Goal: Information Seeking & Learning: Learn about a topic

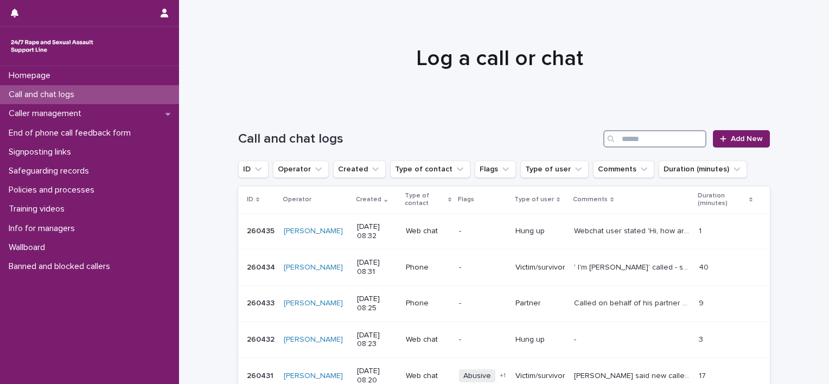
click at [634, 142] on input "Search" at bounding box center [654, 138] width 103 height 17
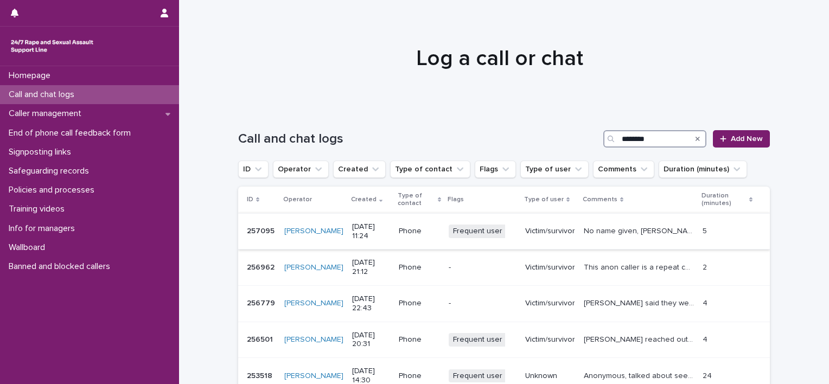
type input "********"
click at [621, 229] on p "No name given, [PERSON_NAME] was talking about one of her carers stealing from …" at bounding box center [640, 230] width 112 height 11
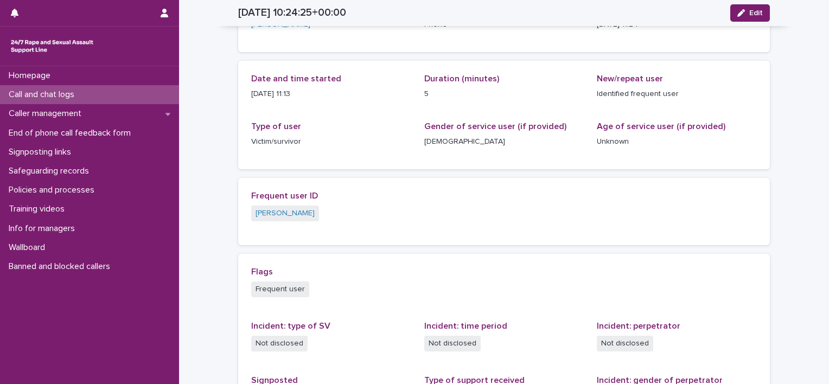
scroll to position [69, 0]
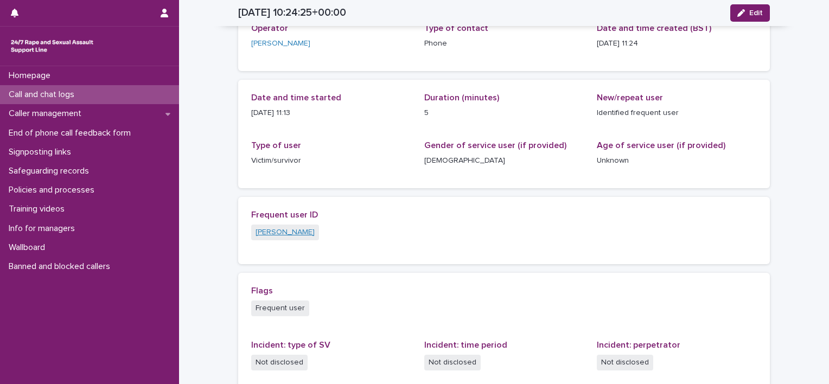
click at [267, 235] on link "[PERSON_NAME]" at bounding box center [284, 232] width 59 height 11
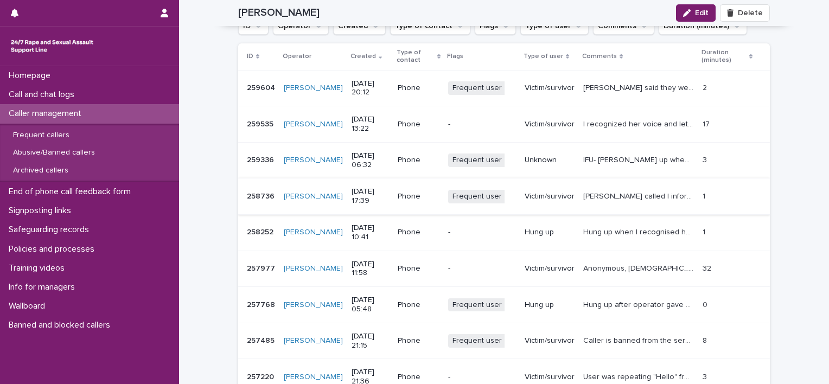
scroll to position [1243, 0]
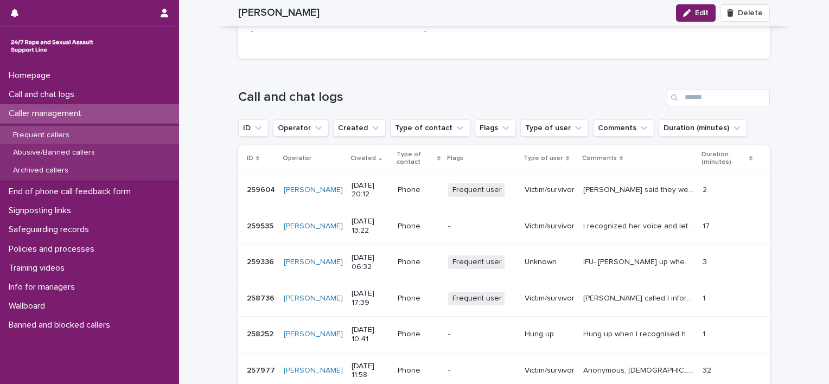
click at [56, 130] on div "Frequent callers" at bounding box center [89, 135] width 179 height 18
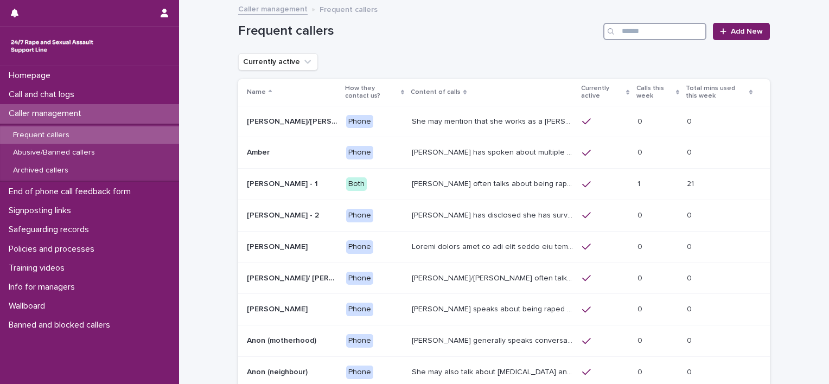
click at [642, 30] on input "Search" at bounding box center [654, 31] width 103 height 17
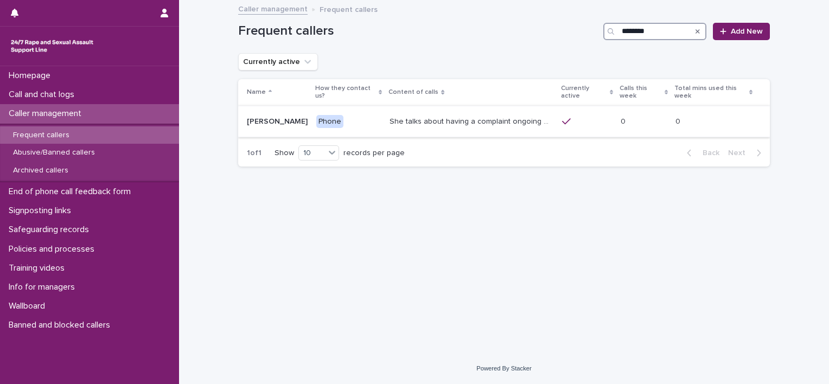
type input "********"
click at [447, 116] on p "She talks about having a complaint ongoing with the police, and may mention tha…" at bounding box center [472, 120] width 166 height 11
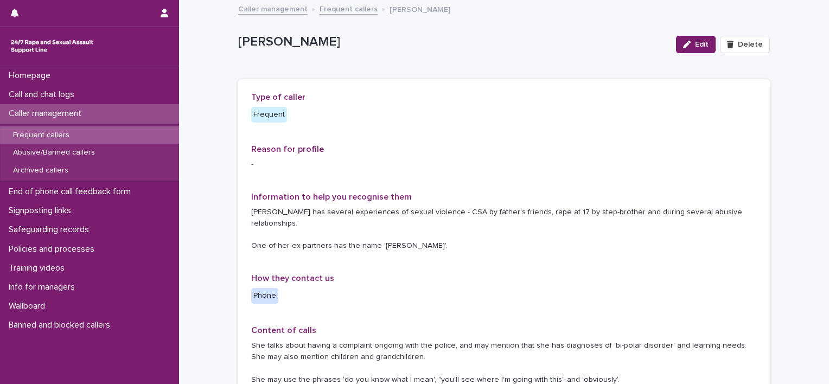
drag, startPoint x: 447, startPoint y: 116, endPoint x: 488, endPoint y: 181, distance: 77.1
click at [488, 181] on div "**********" at bounding box center [504, 347] width 506 height 510
click at [484, 174] on div "Reason for profile -" at bounding box center [504, 161] width 506 height 35
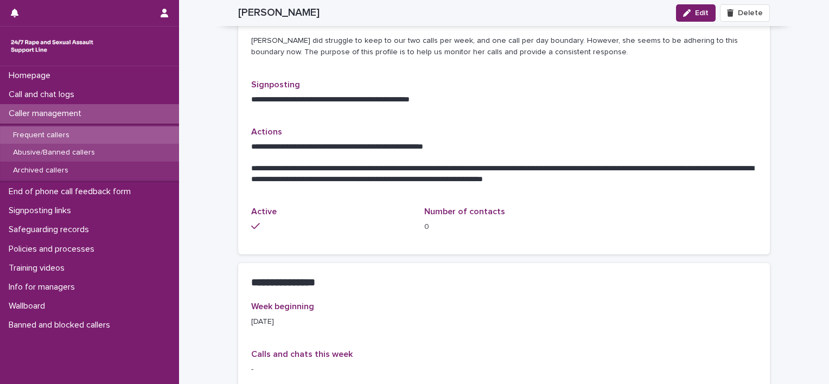
scroll to position [271, 0]
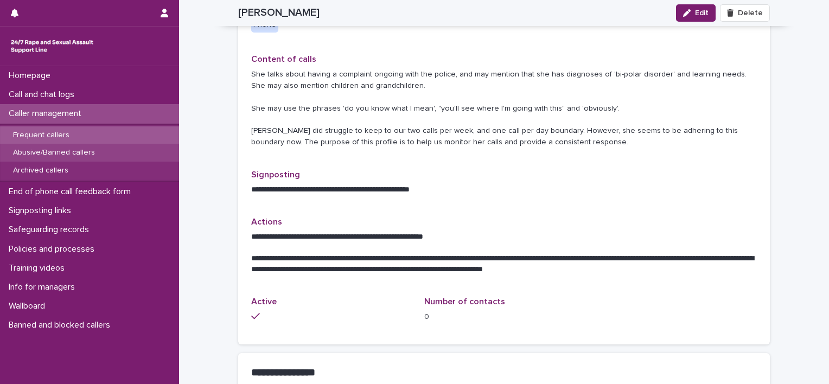
click at [85, 149] on p "Abusive/Banned callers" at bounding box center [53, 152] width 99 height 9
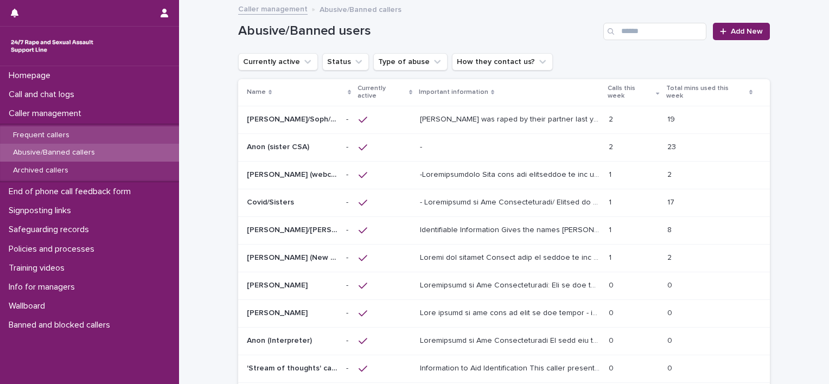
click at [95, 140] on div "Frequent callers" at bounding box center [89, 135] width 179 height 18
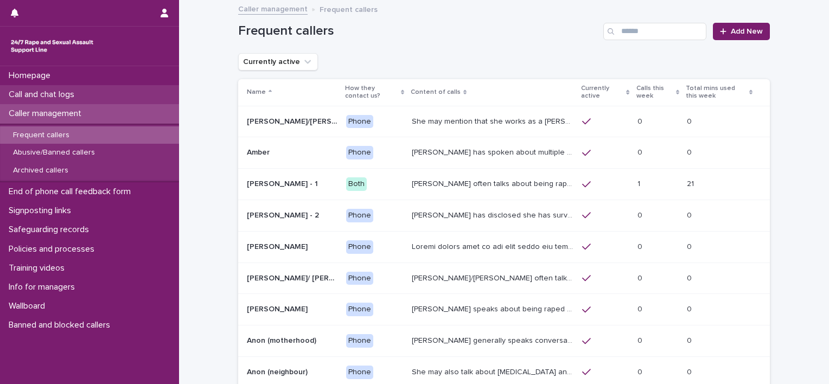
click at [99, 101] on div "Call and chat logs" at bounding box center [89, 94] width 179 height 19
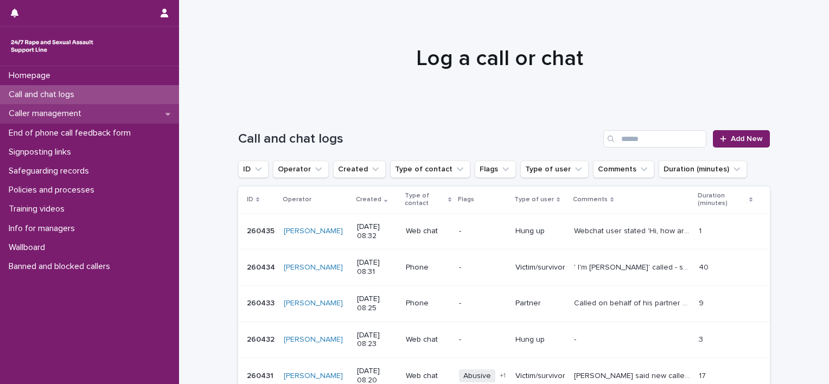
click at [41, 117] on p "Caller management" at bounding box center [47, 113] width 86 height 10
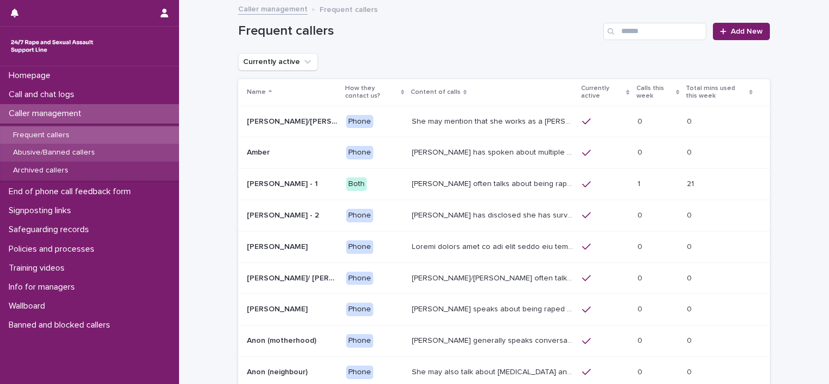
click at [55, 155] on p "Abusive/Banned callers" at bounding box center [53, 152] width 99 height 9
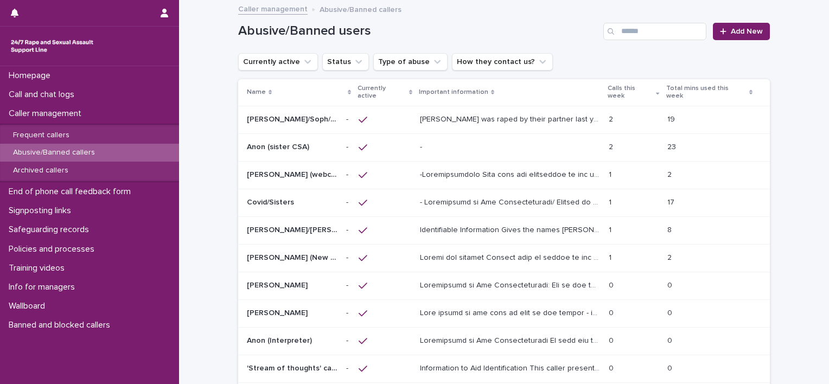
click at [464, 306] on p at bounding box center [511, 311] width 182 height 11
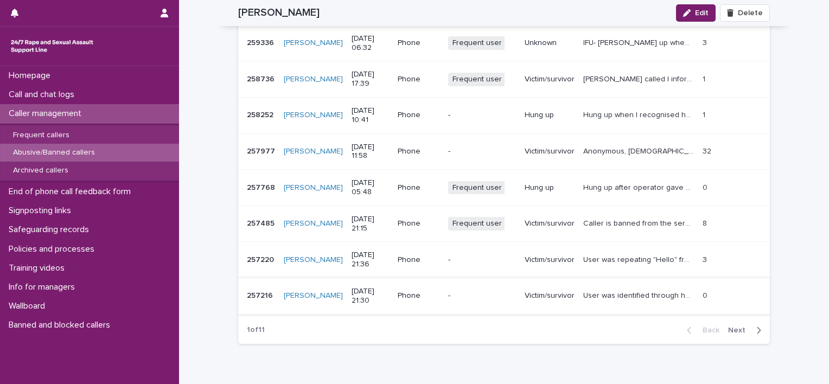
scroll to position [1465, 0]
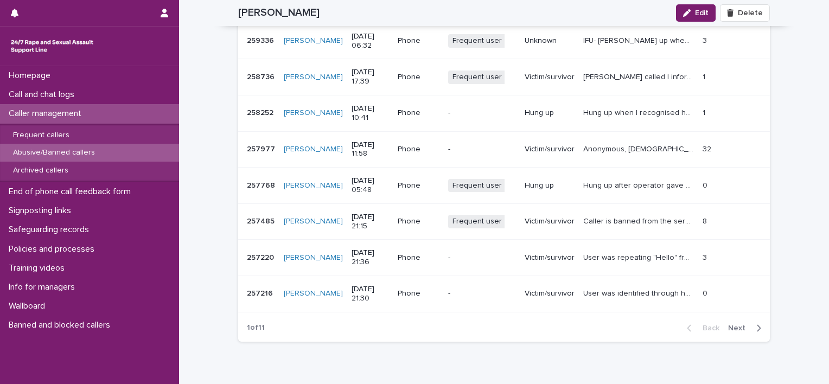
click at [752, 325] on div "button" at bounding box center [756, 328] width 9 height 10
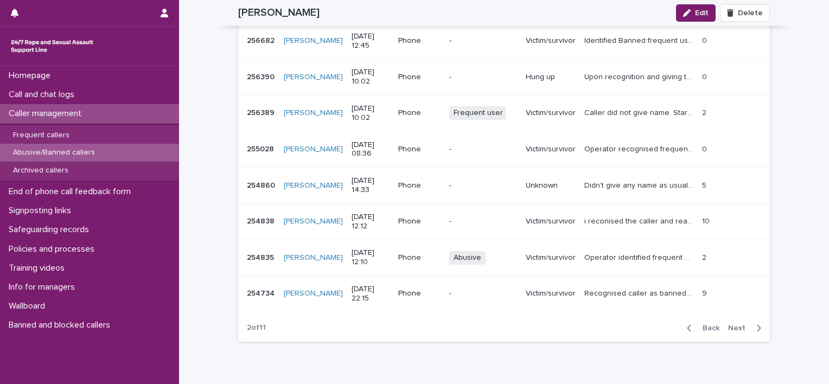
click at [739, 324] on span "Next" at bounding box center [740, 328] width 24 height 8
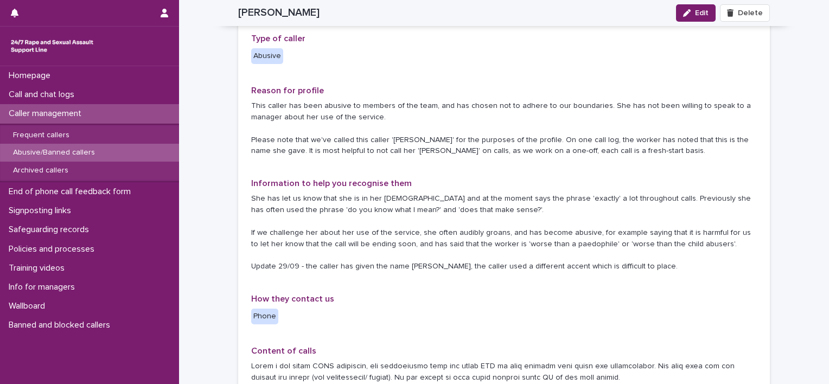
scroll to position [163, 0]
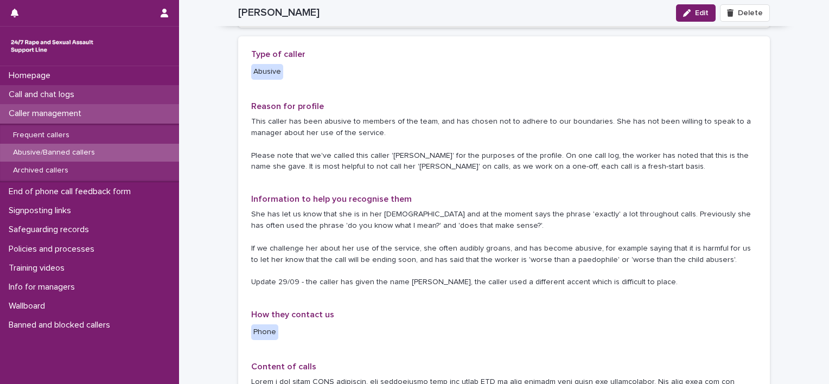
click at [100, 89] on div "Call and chat logs" at bounding box center [89, 94] width 179 height 19
